Goal: Find contact information: Find contact information

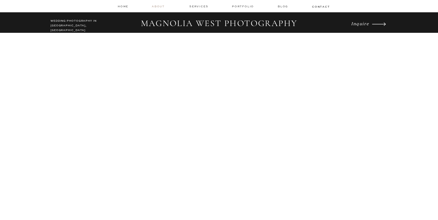
click at [157, 7] on nav "about" at bounding box center [159, 6] width 15 height 4
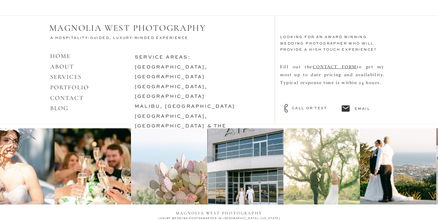
scroll to position [2514, 0]
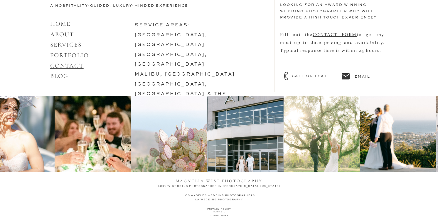
click at [65, 64] on link "CONTACT" at bounding box center [66, 65] width 33 height 7
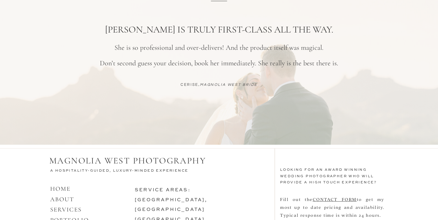
scroll to position [550, 0]
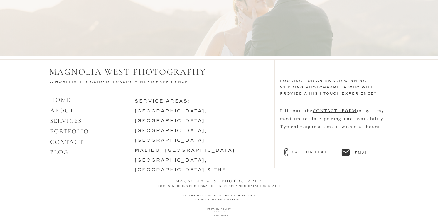
click at [363, 154] on h3 "email" at bounding box center [367, 152] width 27 height 5
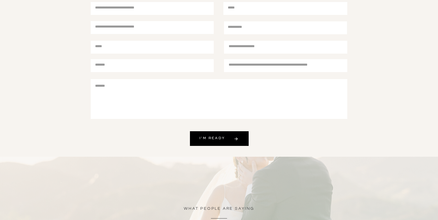
scroll to position [0, 0]
